Goal: Browse casually: Explore the website without a specific task or goal

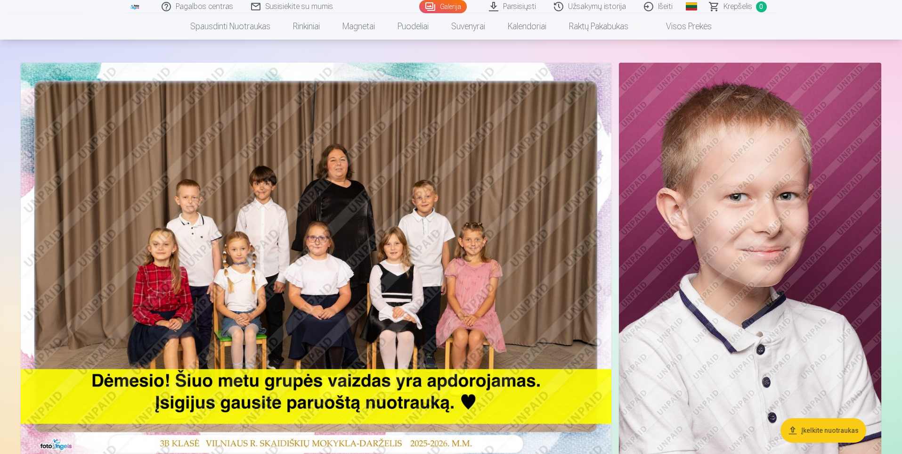
scroll to position [94, 0]
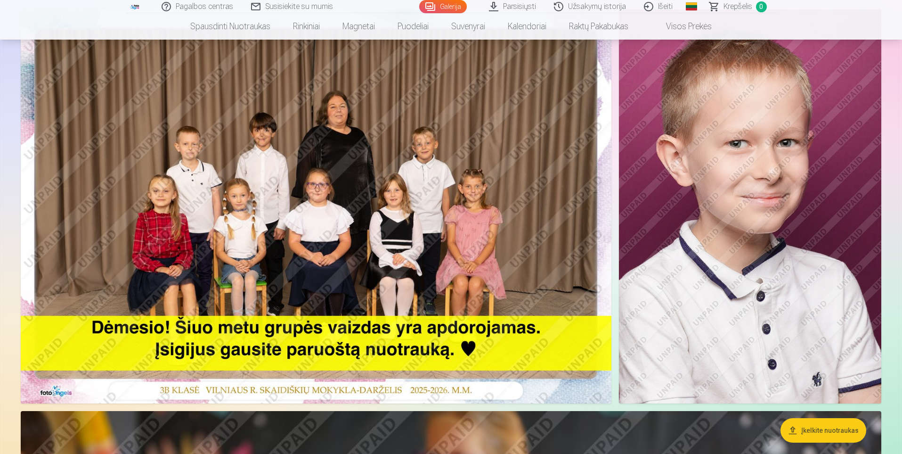
click at [199, 167] on img at bounding box center [316, 206] width 591 height 394
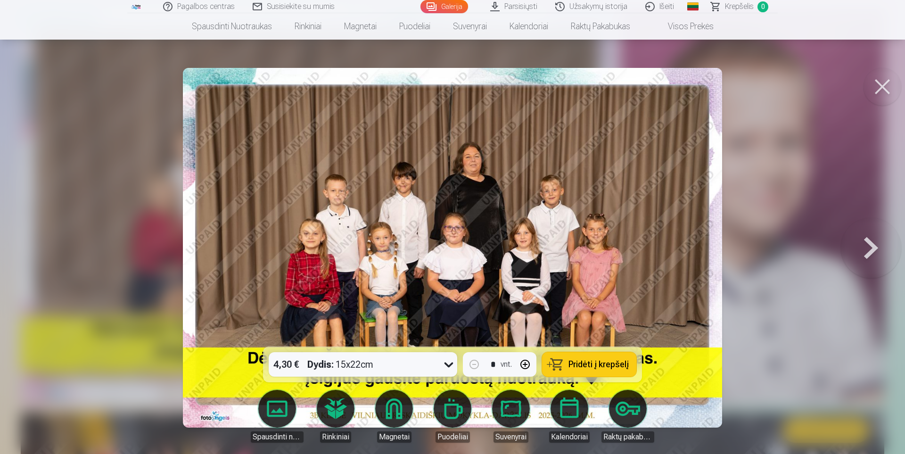
click at [395, 221] on img at bounding box center [452, 247] width 539 height 359
click at [882, 247] on button at bounding box center [870, 247] width 60 height 179
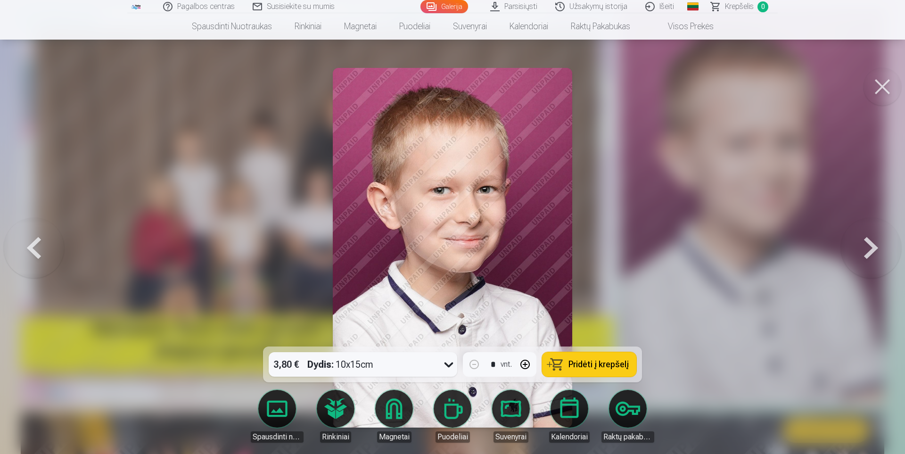
click at [882, 247] on button at bounding box center [870, 247] width 60 height 179
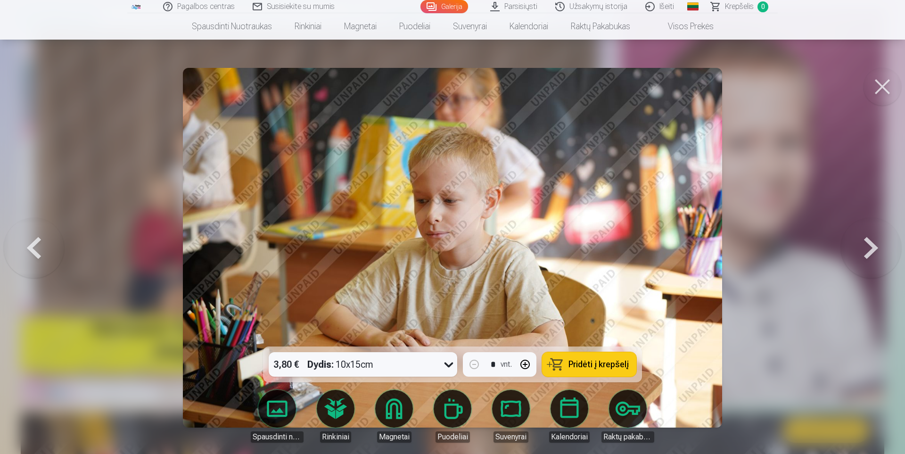
click at [886, 91] on button at bounding box center [882, 87] width 38 height 38
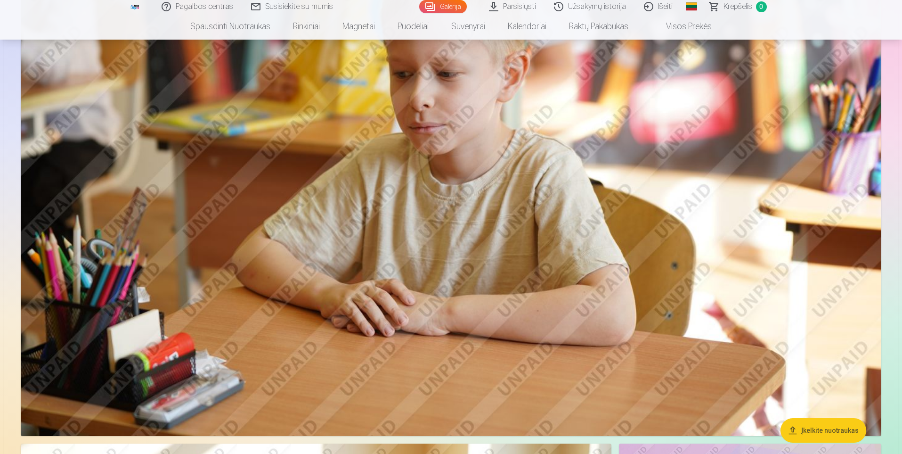
scroll to position [565, 0]
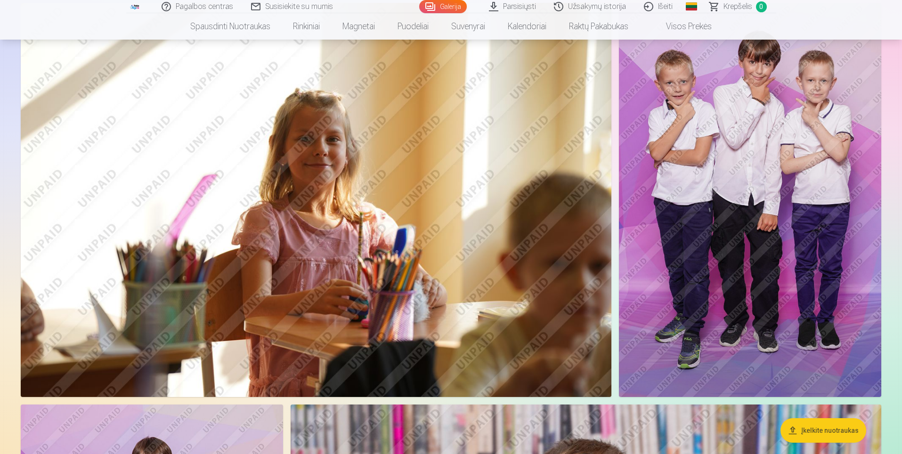
click at [782, 163] on img at bounding box center [750, 200] width 262 height 394
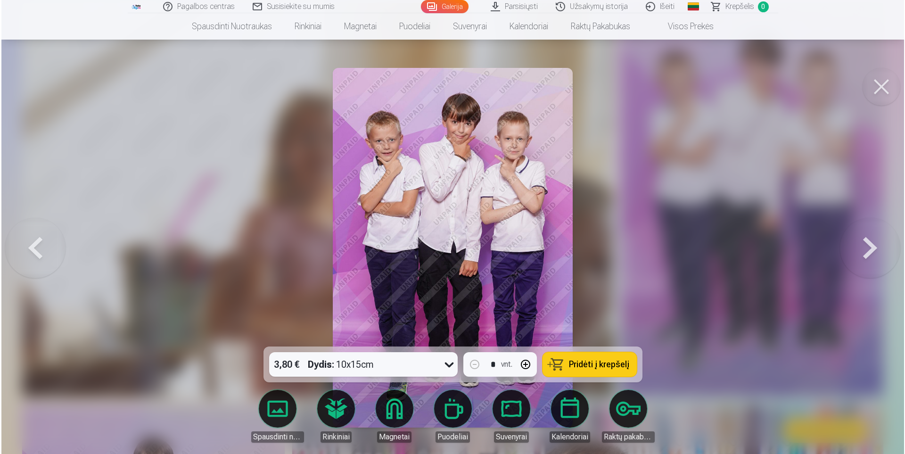
scroll to position [1086, 0]
click at [880, 92] on button at bounding box center [882, 87] width 38 height 38
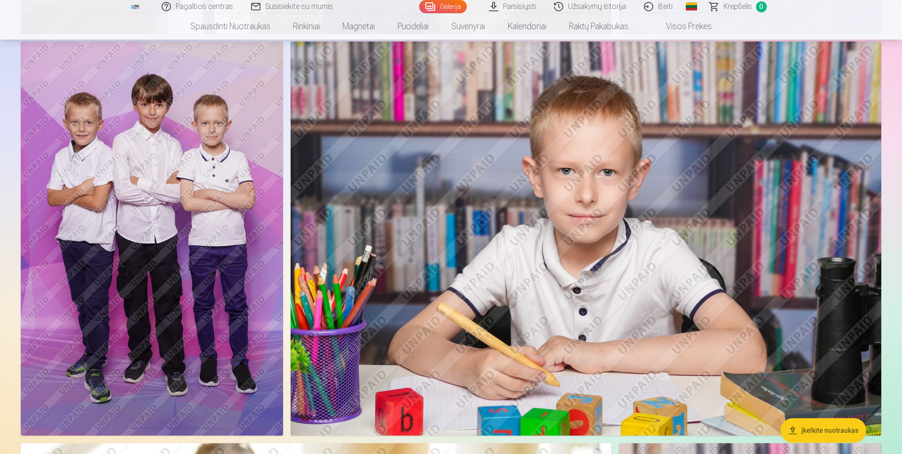
scroll to position [1460, 0]
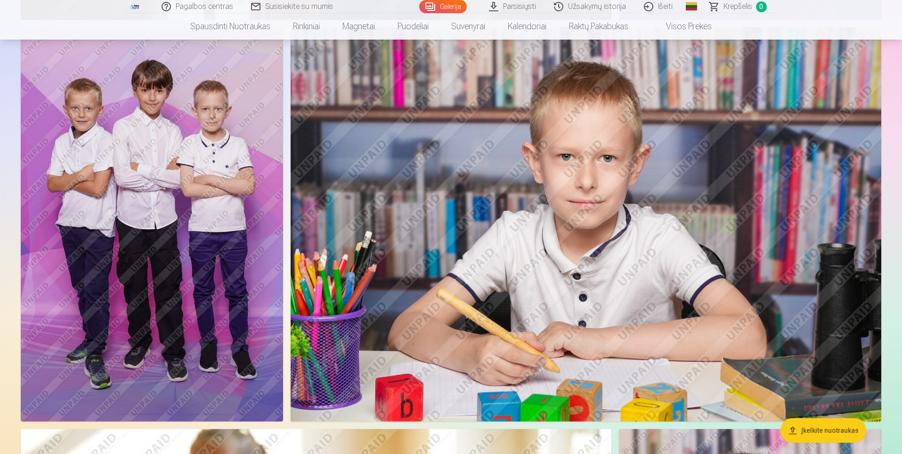
click at [665, 269] on img at bounding box center [586, 224] width 591 height 394
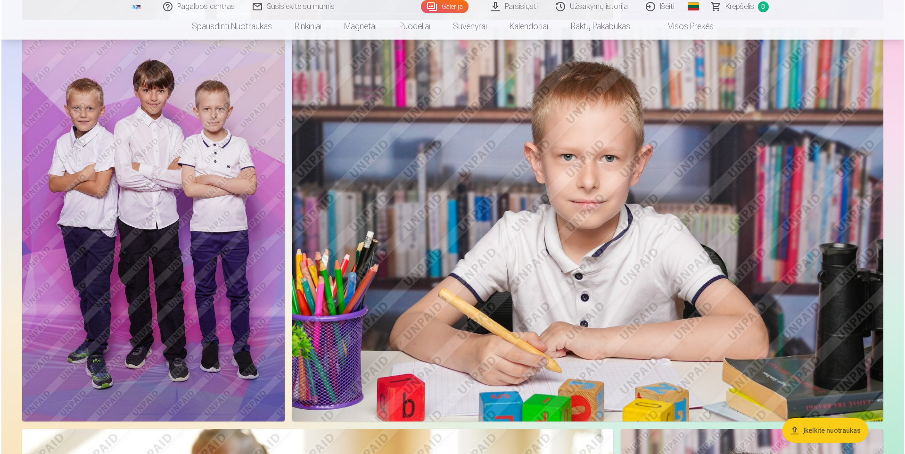
scroll to position [1463, 0]
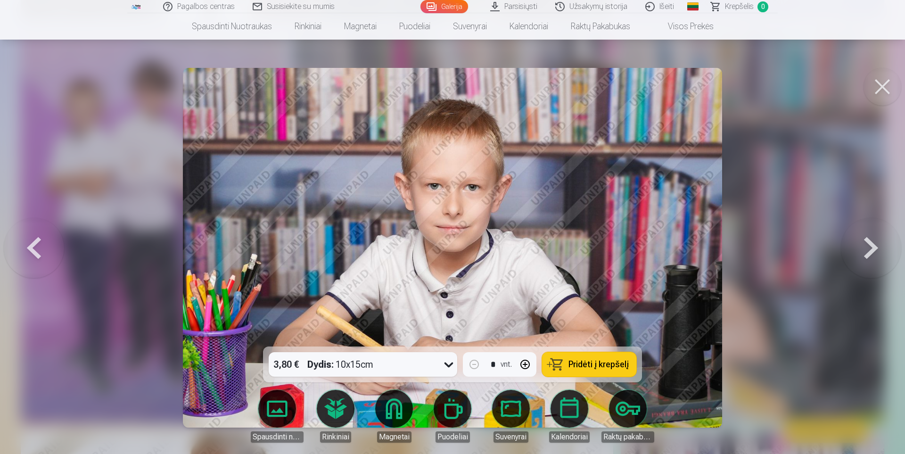
click at [881, 93] on button at bounding box center [882, 87] width 38 height 38
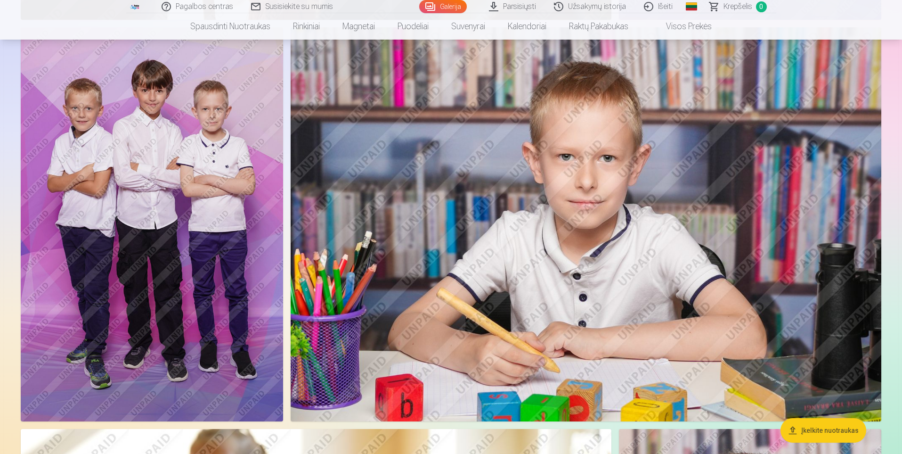
click at [184, 143] on img at bounding box center [152, 224] width 262 height 394
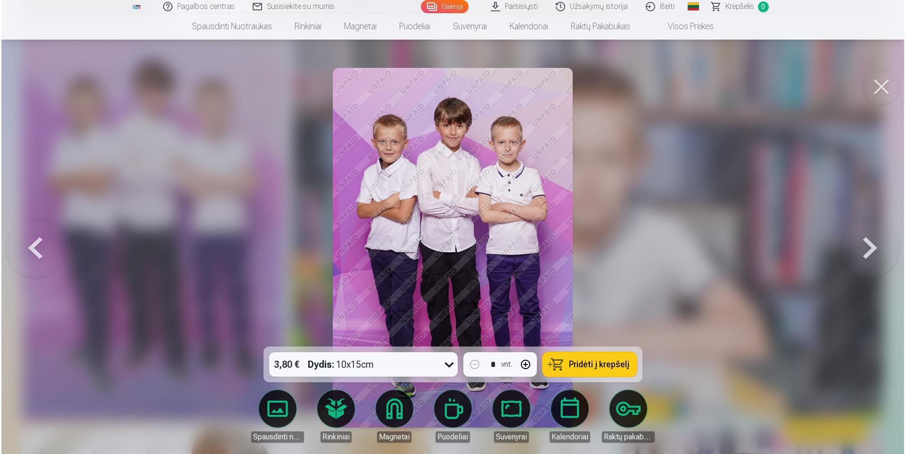
scroll to position [1463, 0]
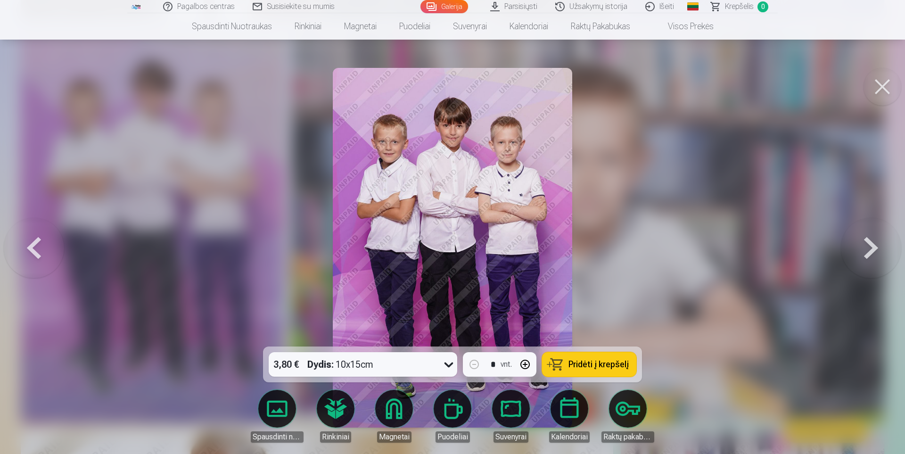
click at [874, 90] on button at bounding box center [882, 87] width 38 height 38
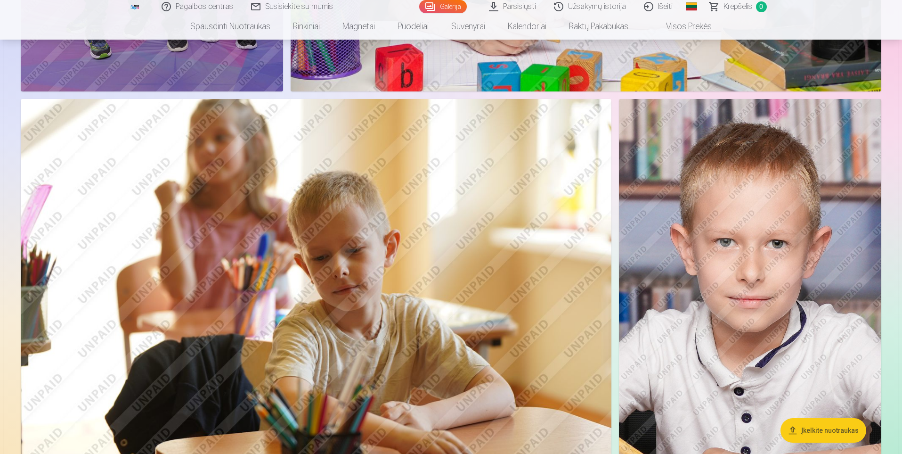
click at [470, 212] on img at bounding box center [316, 296] width 591 height 394
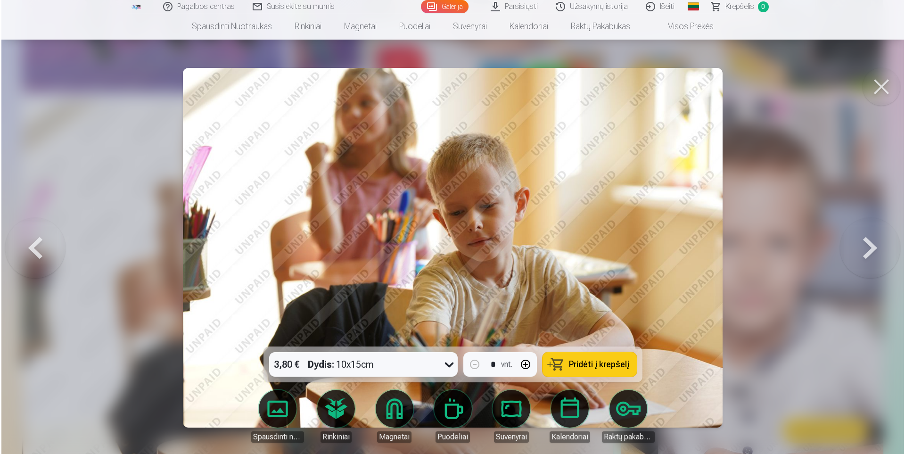
scroll to position [1794, 0]
click at [879, 93] on button at bounding box center [882, 87] width 38 height 38
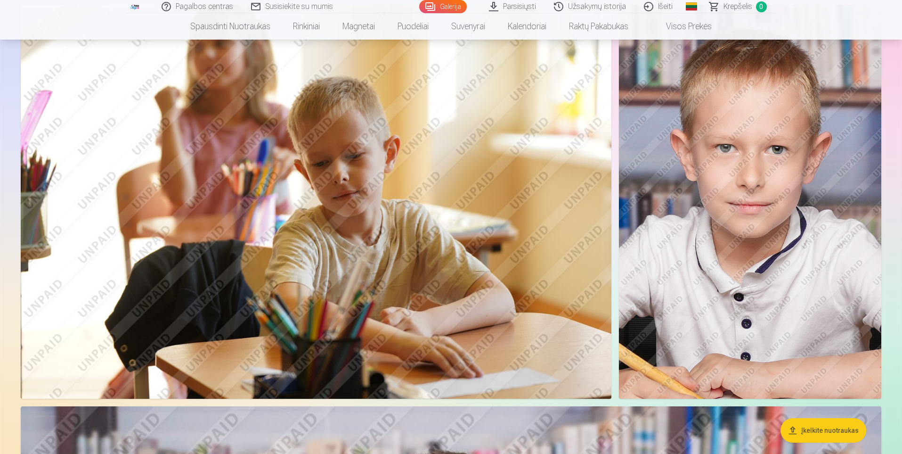
click at [721, 233] on img at bounding box center [750, 202] width 262 height 394
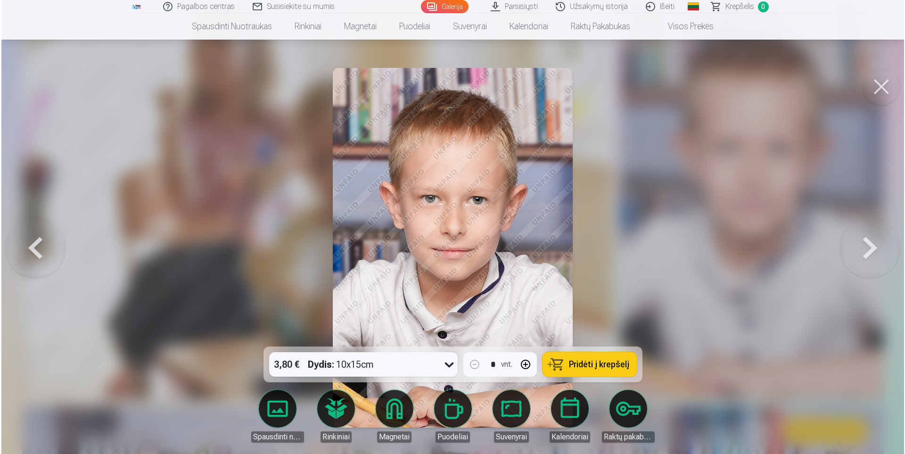
scroll to position [1890, 0]
click at [472, 300] on img at bounding box center [452, 247] width 239 height 359
click at [880, 91] on button at bounding box center [882, 87] width 38 height 38
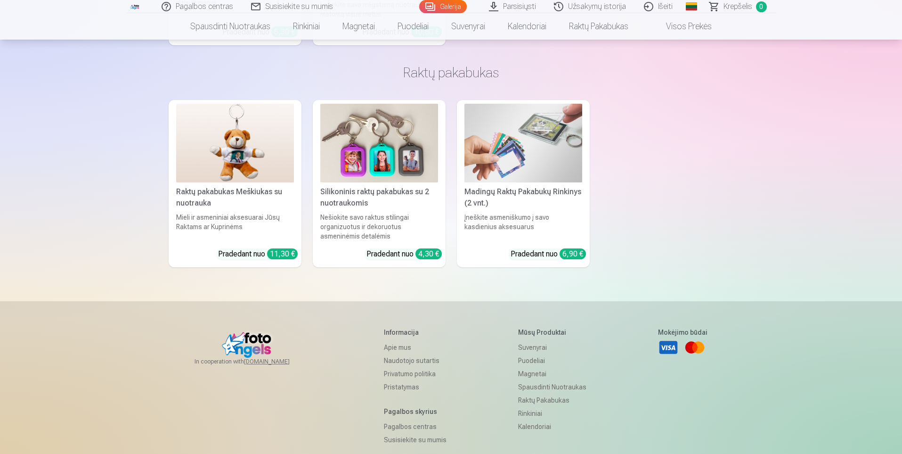
scroll to position [7483, 0]
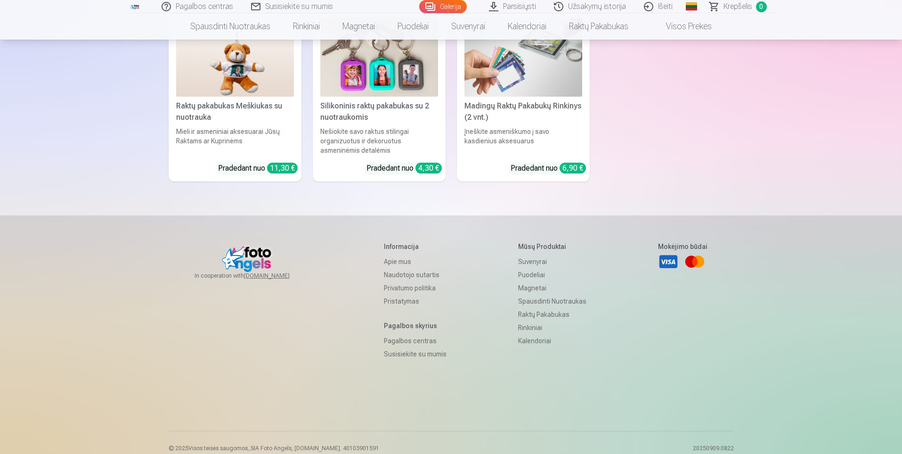
click at [173, 360] on div "In cooperation with [DOMAIN_NAME] Informacija Apie mus Naudotojo sutartis Priva…" at bounding box center [451, 336] width 565 height 189
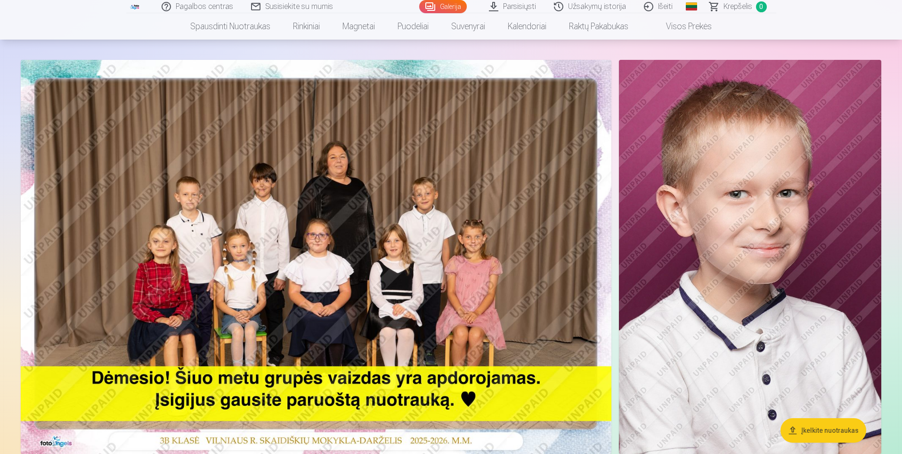
scroll to position [141, 0]
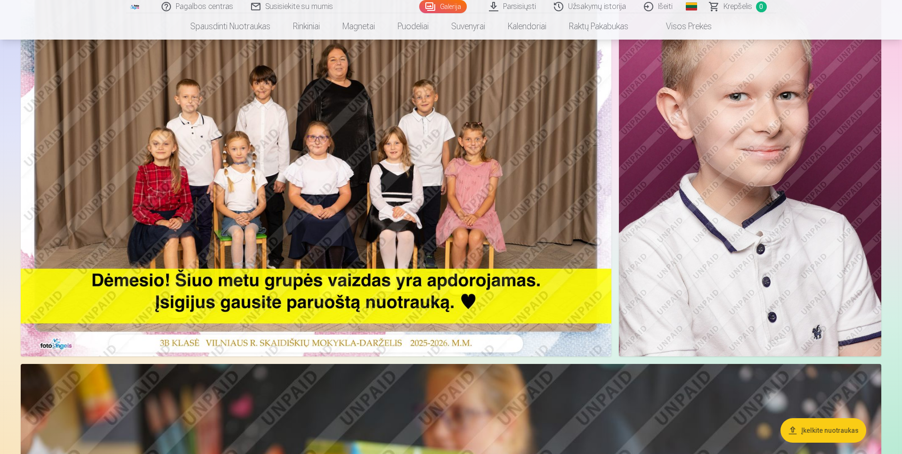
click at [282, 256] on img at bounding box center [316, 159] width 591 height 394
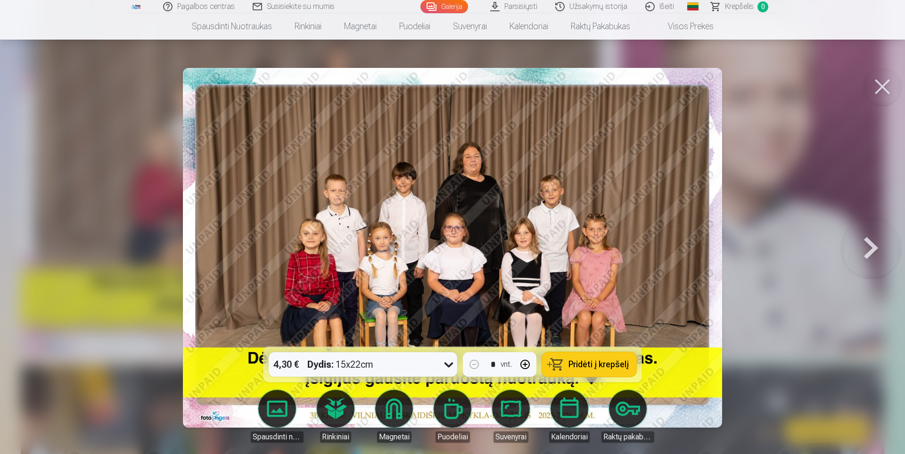
click at [357, 230] on img at bounding box center [452, 247] width 539 height 359
click at [870, 243] on button at bounding box center [870, 247] width 60 height 179
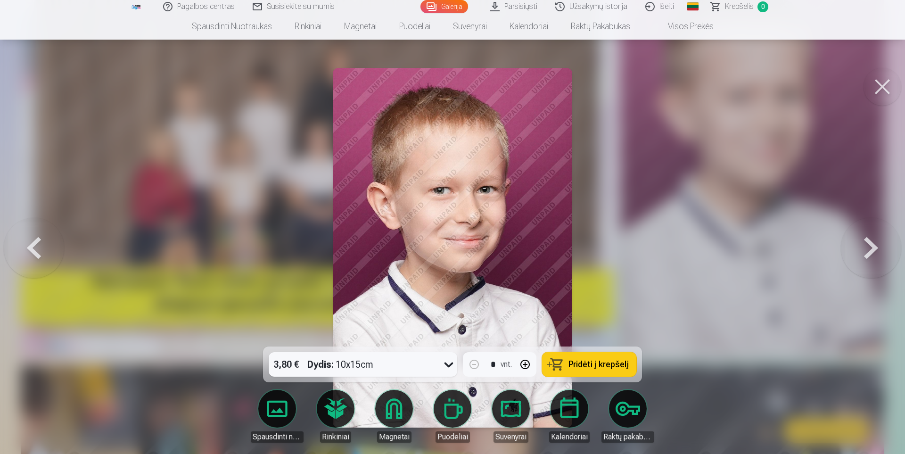
click at [870, 243] on button at bounding box center [870, 247] width 60 height 179
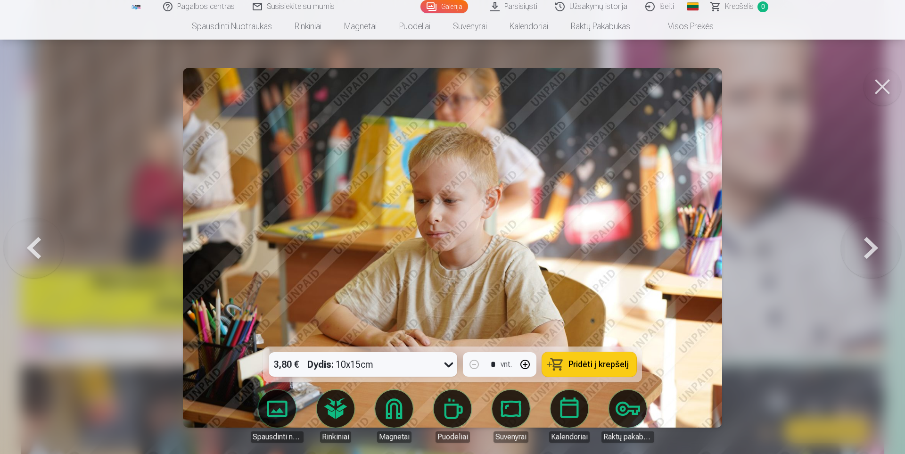
click at [870, 243] on button at bounding box center [870, 247] width 60 height 179
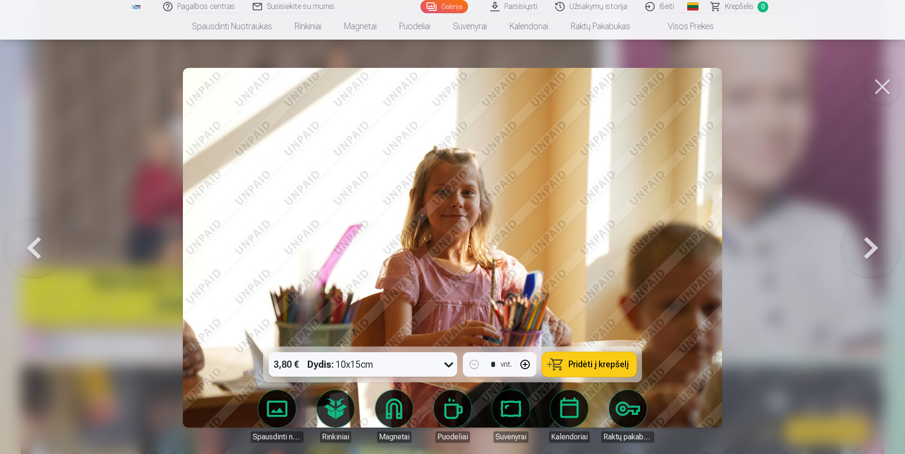
click at [870, 243] on button at bounding box center [870, 247] width 60 height 179
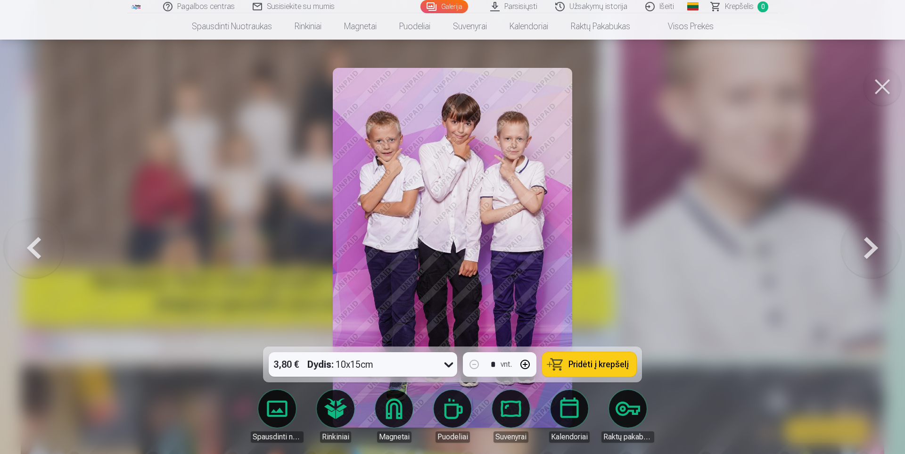
click at [870, 243] on button at bounding box center [870, 247] width 60 height 179
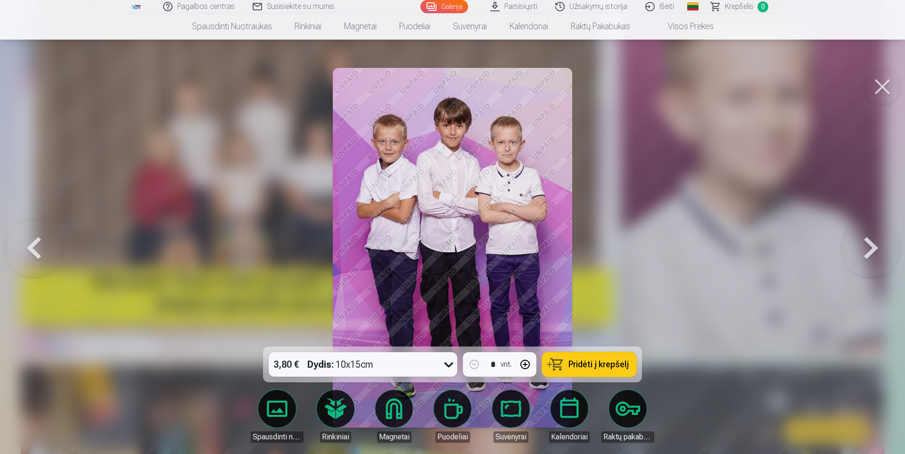
click at [35, 245] on button at bounding box center [34, 247] width 60 height 179
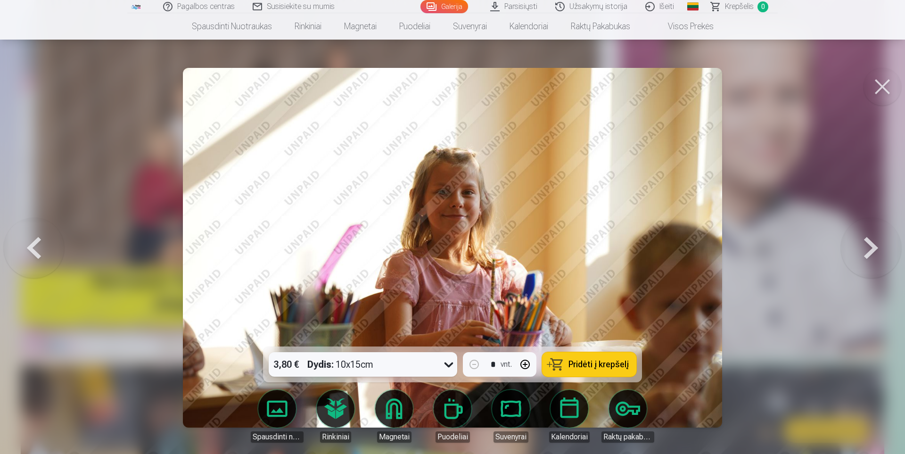
click at [863, 245] on button at bounding box center [870, 247] width 60 height 179
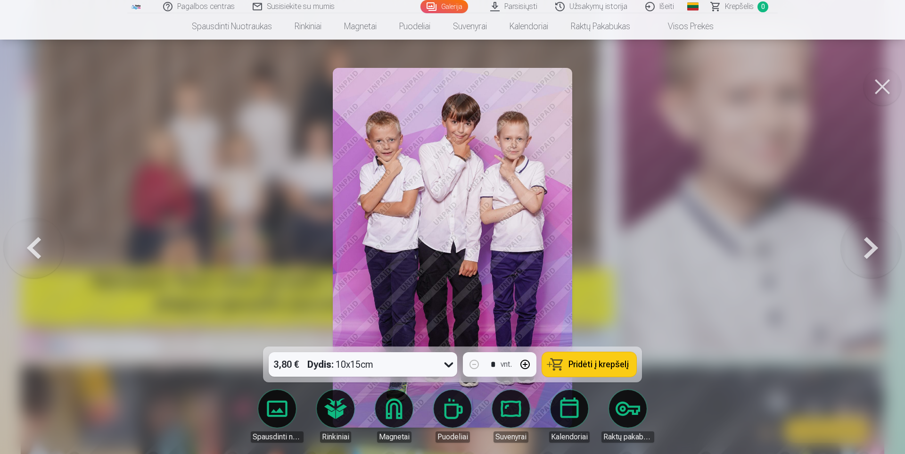
click at [863, 245] on button at bounding box center [870, 247] width 60 height 179
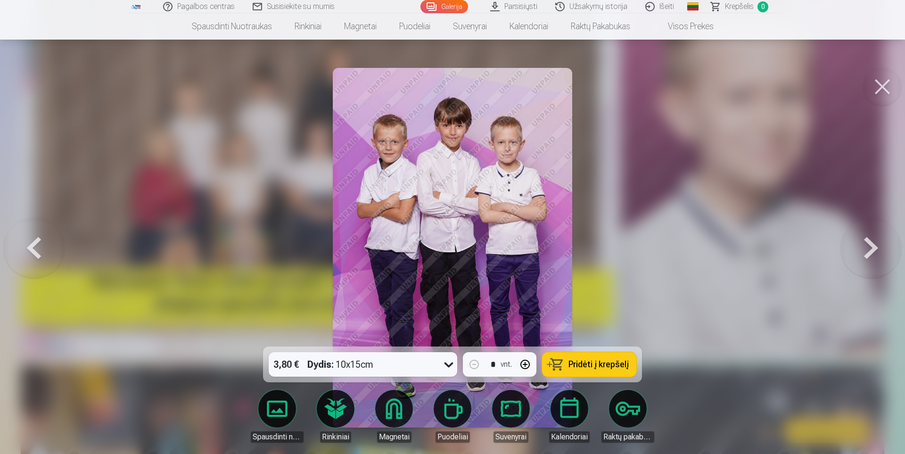
click at [863, 245] on button at bounding box center [870, 247] width 60 height 179
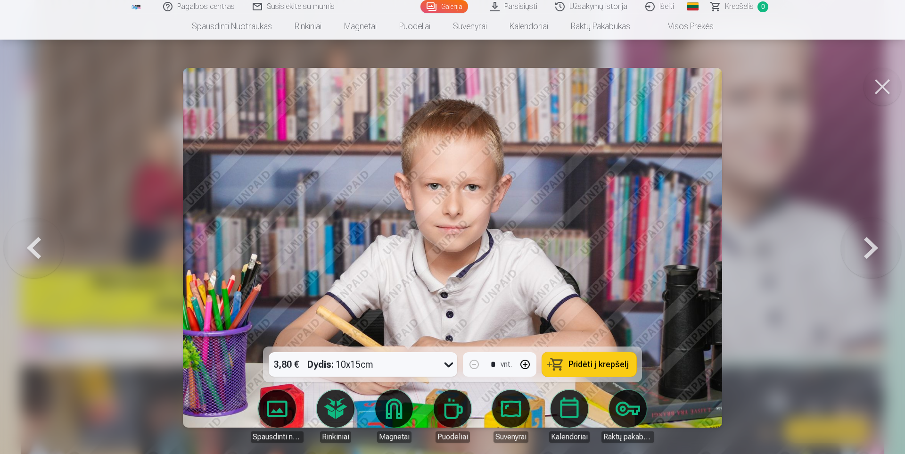
click at [863, 245] on button at bounding box center [870, 247] width 60 height 179
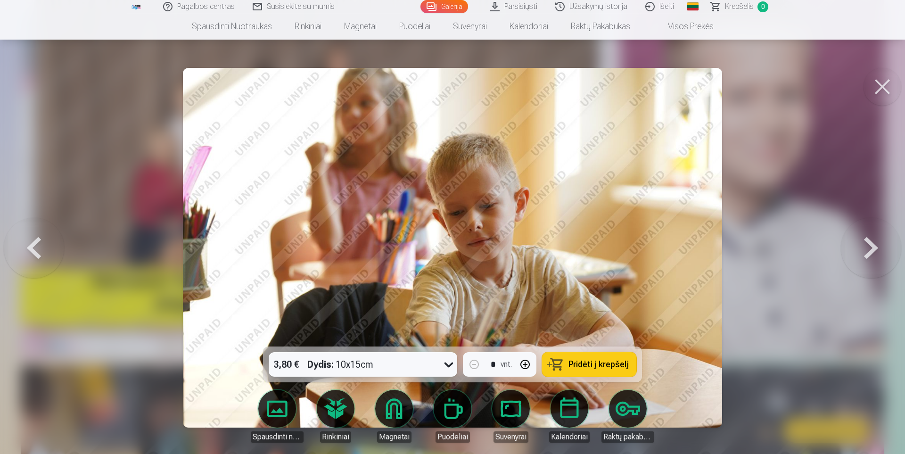
click at [863, 245] on button at bounding box center [870, 247] width 60 height 179
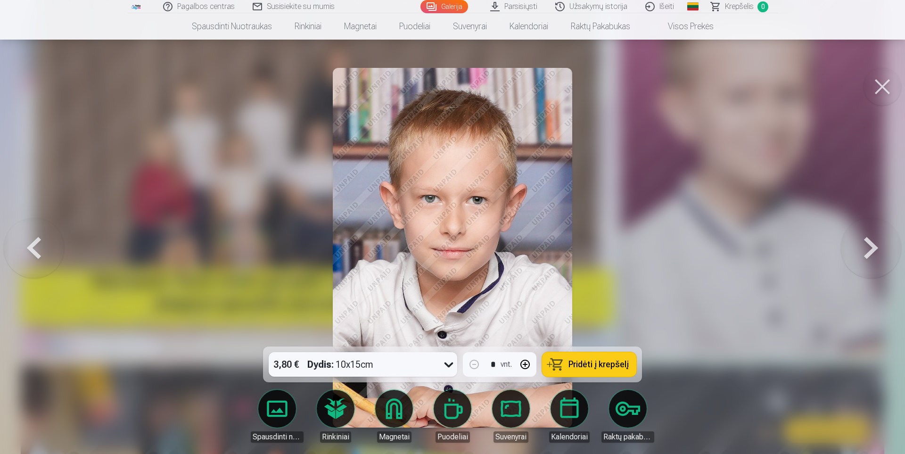
click at [863, 245] on button at bounding box center [870, 247] width 60 height 179
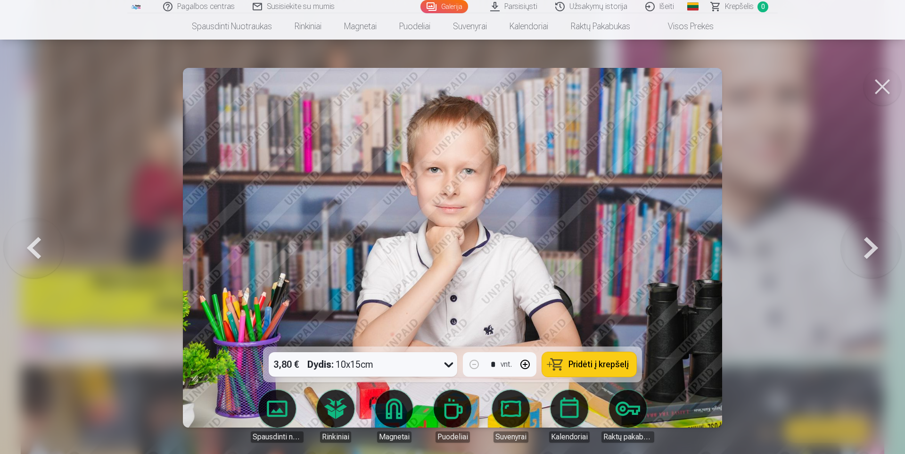
click at [874, 248] on button at bounding box center [870, 247] width 60 height 179
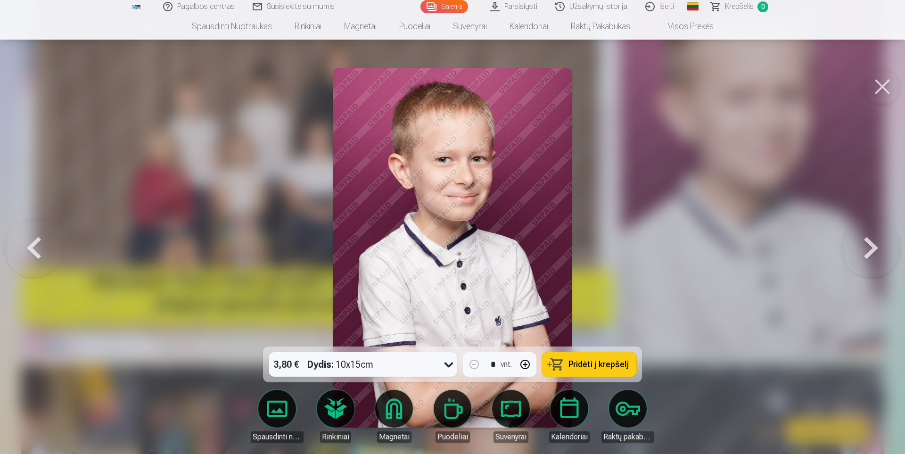
click at [870, 251] on button at bounding box center [870, 247] width 60 height 179
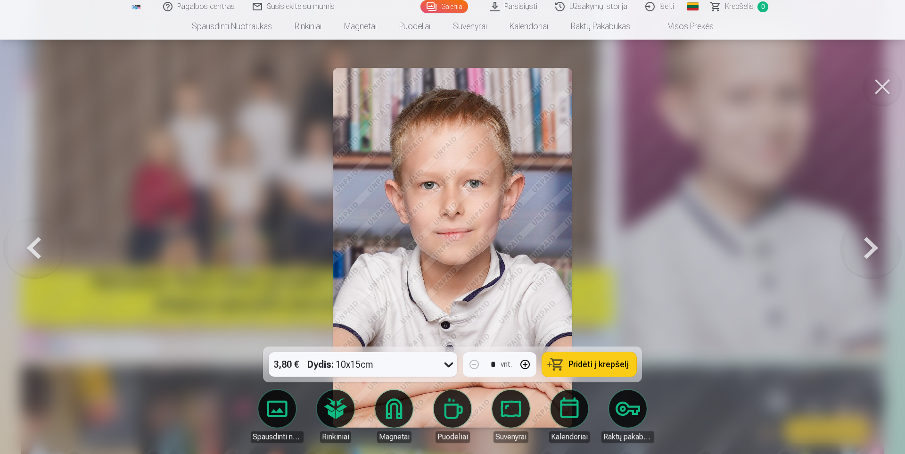
click at [870, 251] on button at bounding box center [870, 247] width 60 height 179
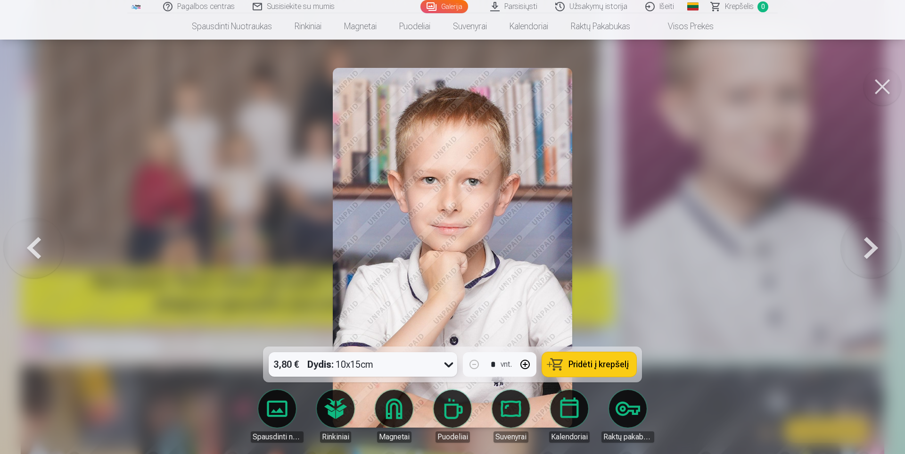
click at [870, 251] on button at bounding box center [870, 247] width 60 height 179
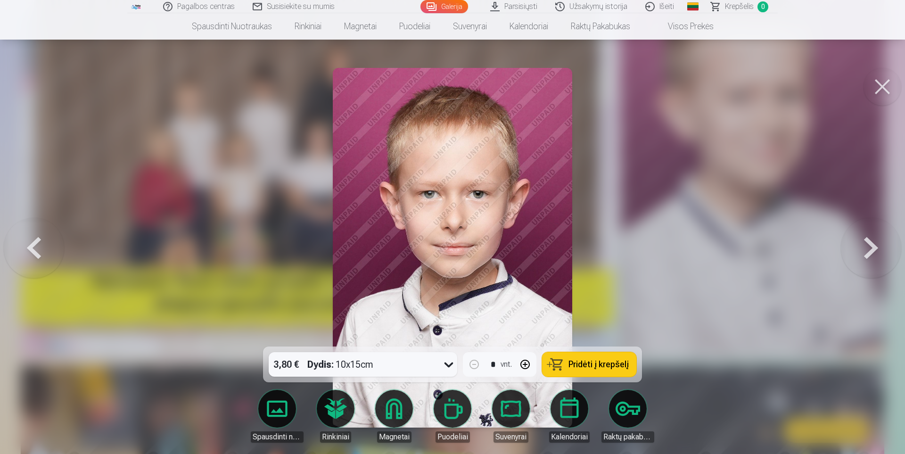
click at [870, 251] on button at bounding box center [870, 247] width 60 height 179
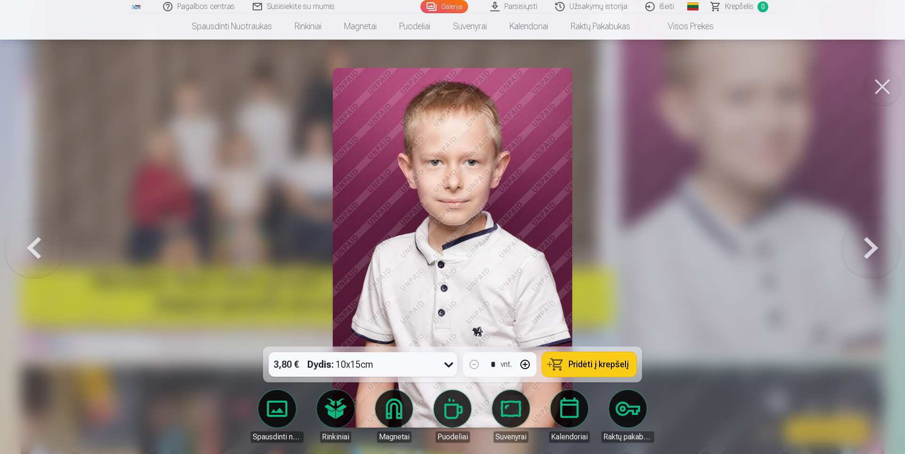
click at [870, 251] on button at bounding box center [870, 247] width 60 height 179
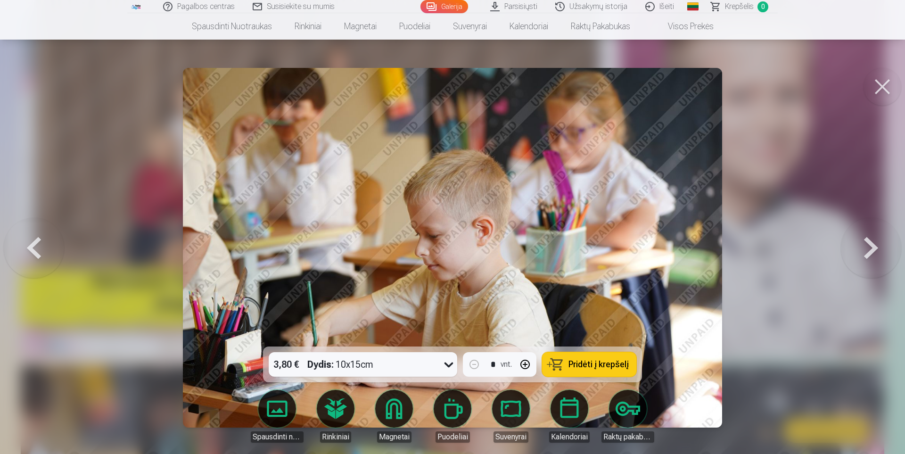
click at [870, 251] on button at bounding box center [870, 247] width 60 height 179
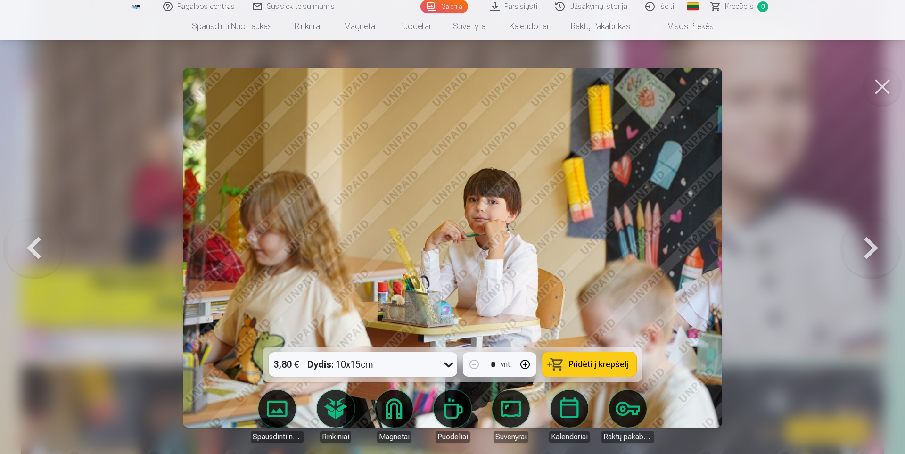
click at [870, 251] on button at bounding box center [870, 247] width 60 height 179
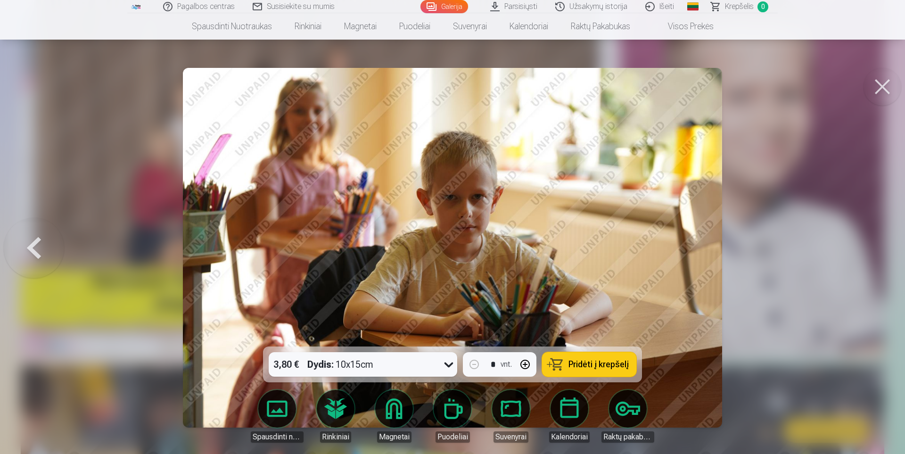
click at [870, 251] on div at bounding box center [452, 227] width 905 height 454
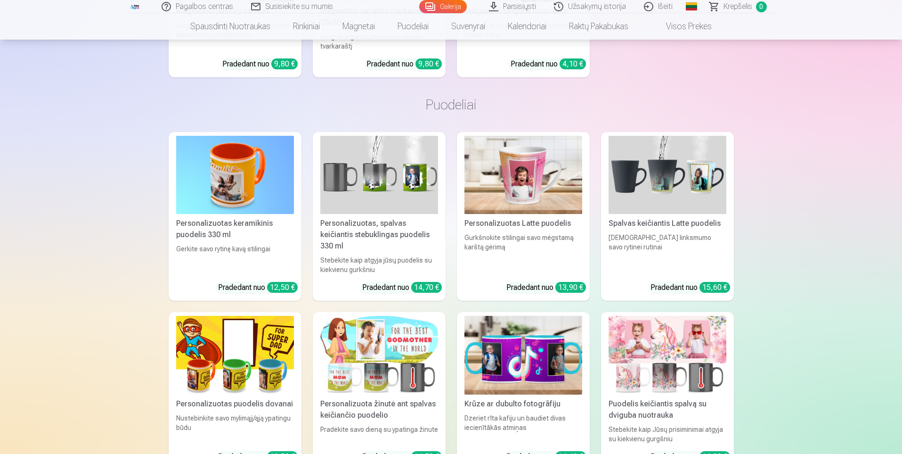
scroll to position [6501, 0]
